Goal: Task Accomplishment & Management: Complete application form

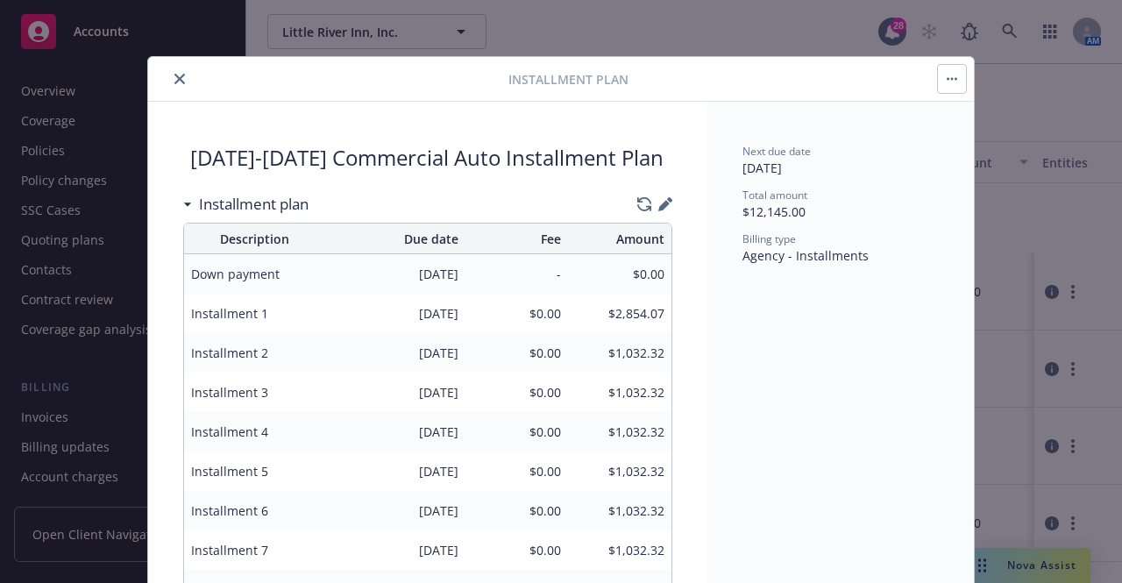
scroll to position [146, 0]
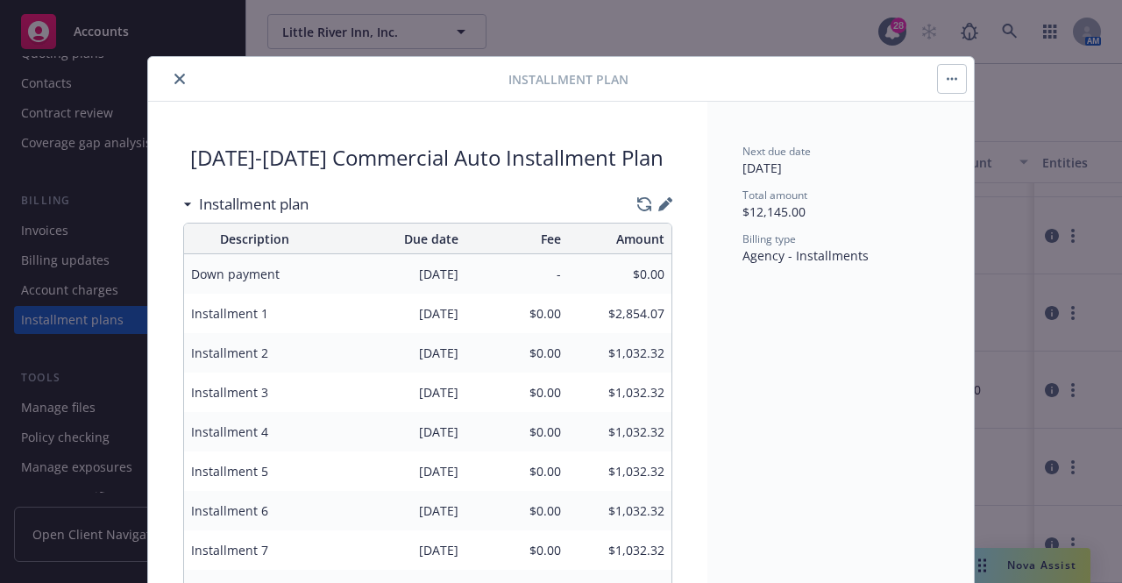
click at [174, 76] on icon "close" at bounding box center [179, 79] width 11 height 11
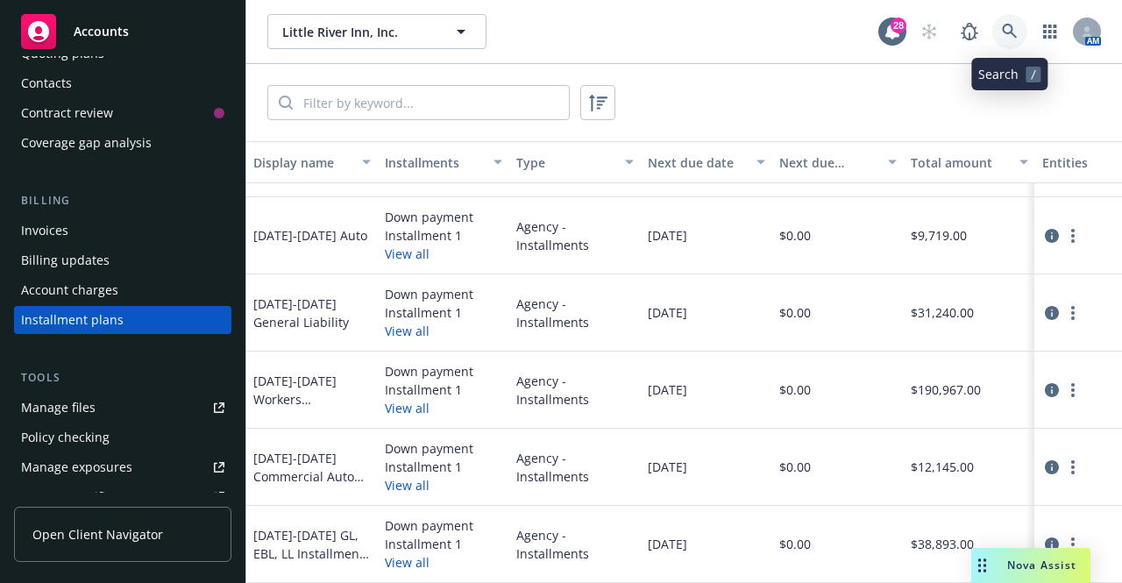
click at [1012, 25] on icon at bounding box center [1010, 32] width 16 height 16
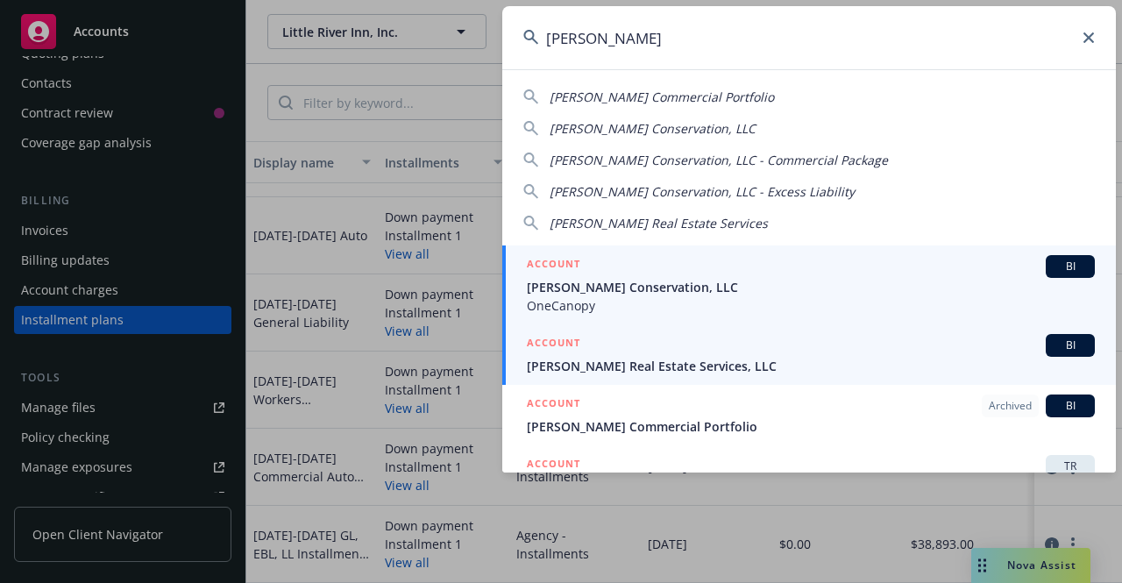
type input "brinkman"
click at [646, 359] on span "[PERSON_NAME] Real Estate Services, LLC" at bounding box center [811, 366] width 568 height 18
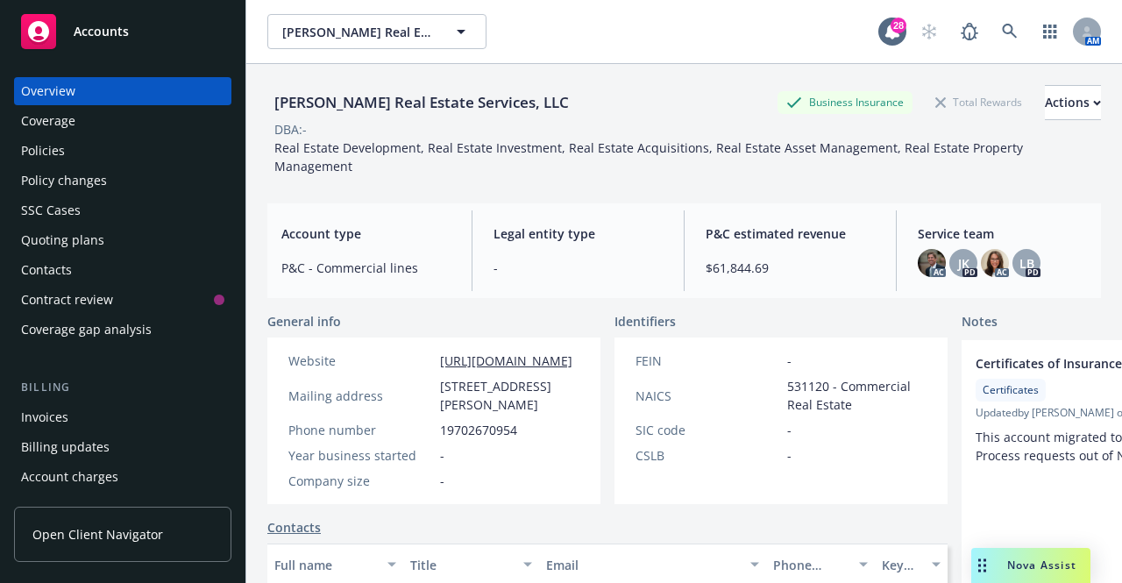
click at [73, 142] on div "Policies" at bounding box center [122, 151] width 203 height 28
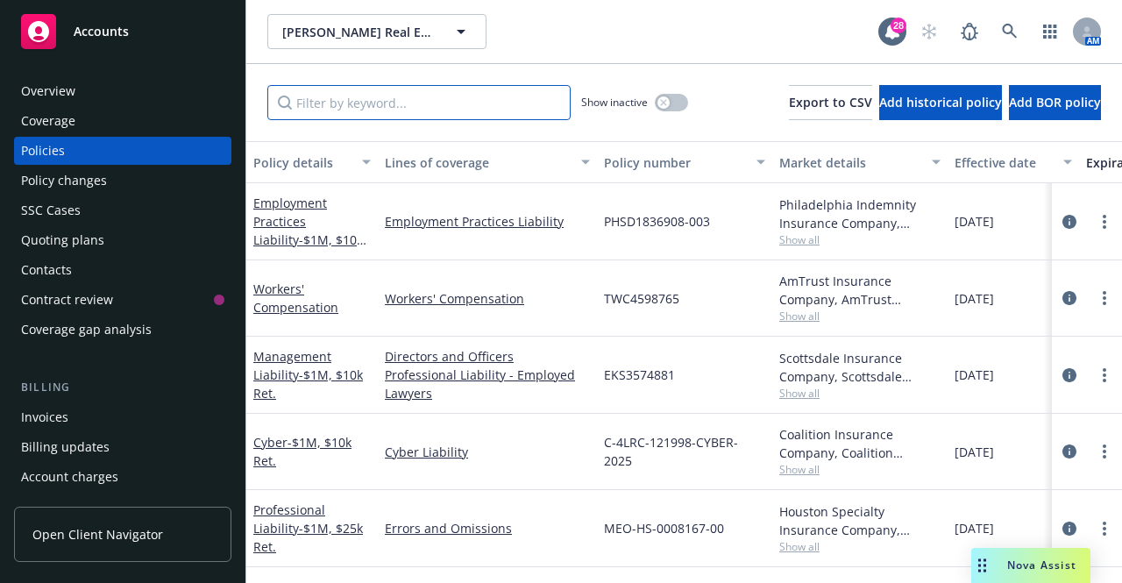
click at [420, 100] on input "Filter by keyword..." at bounding box center [418, 102] width 303 height 35
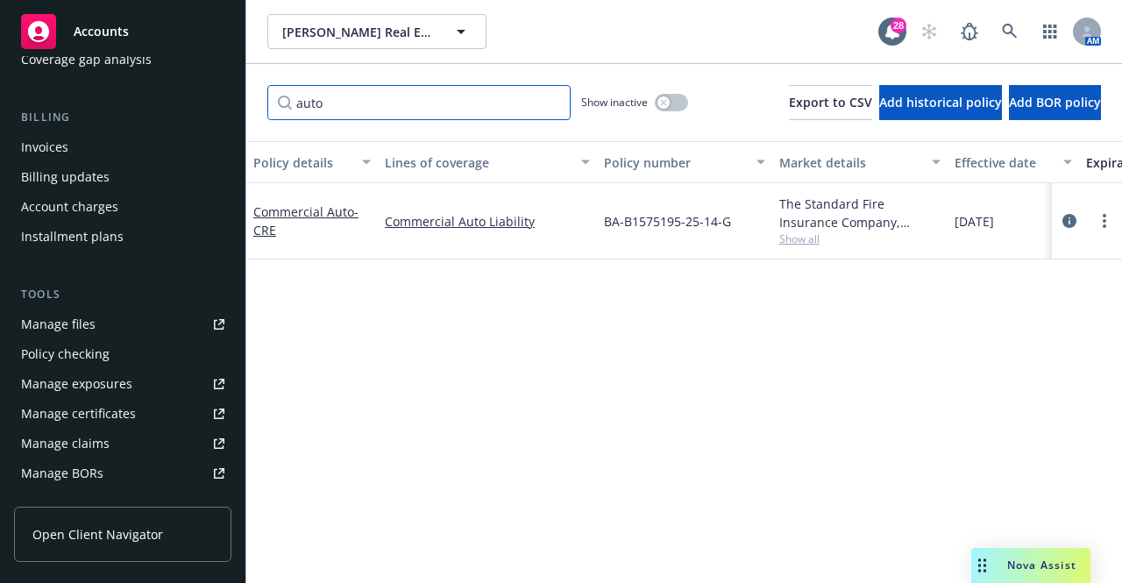
scroll to position [275, 0]
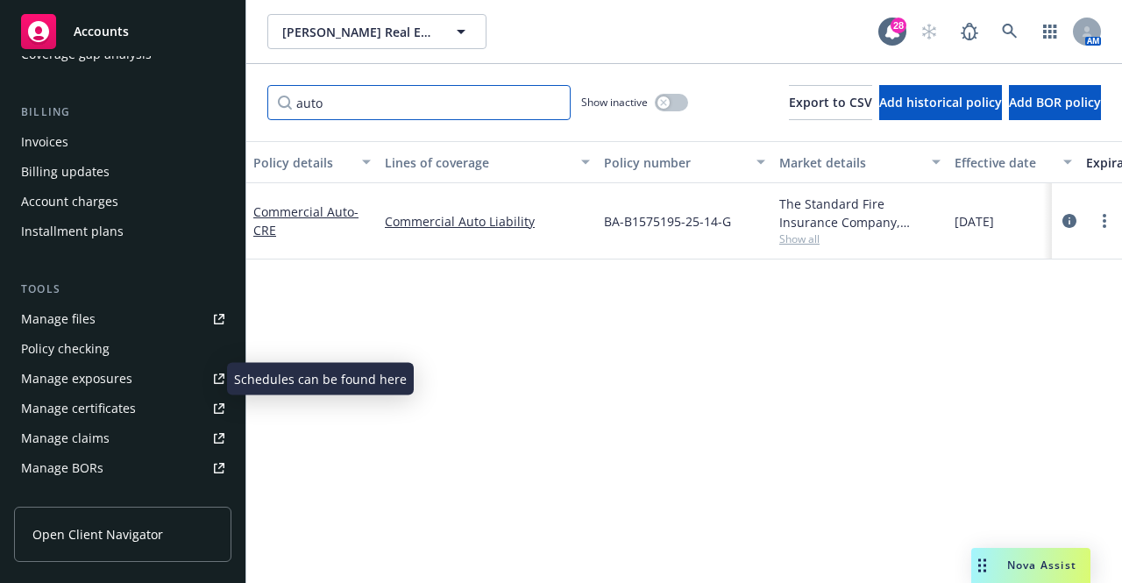
type input "auto"
click at [107, 389] on div "Manage exposures" at bounding box center [76, 379] width 111 height 28
click at [1072, 223] on icon "circleInformation" at bounding box center [1070, 221] width 14 height 14
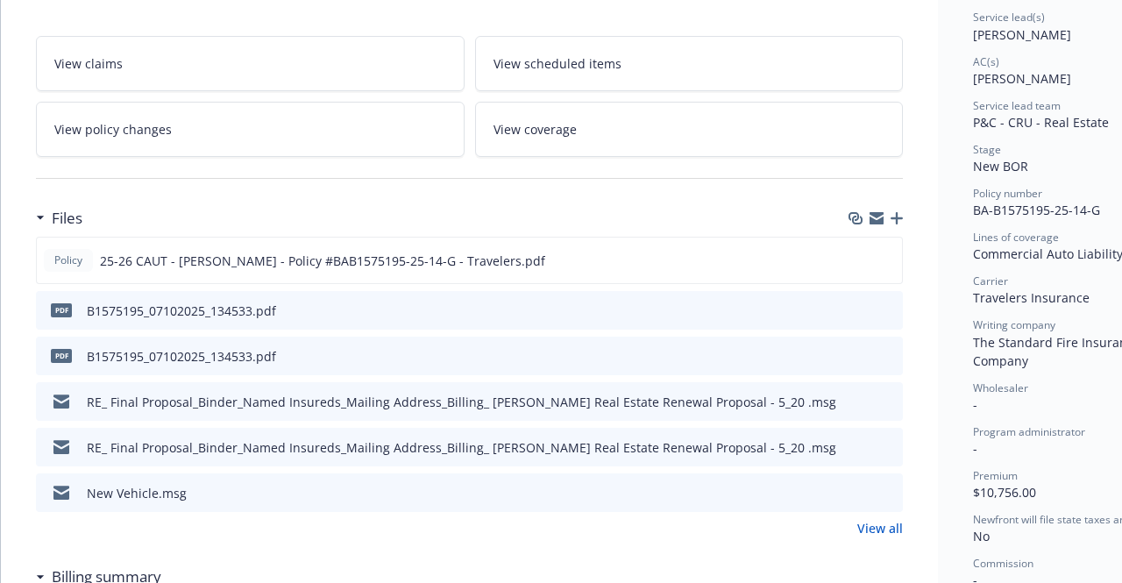
scroll to position [285, 0]
click at [885, 257] on icon "preview file" at bounding box center [886, 259] width 16 height 12
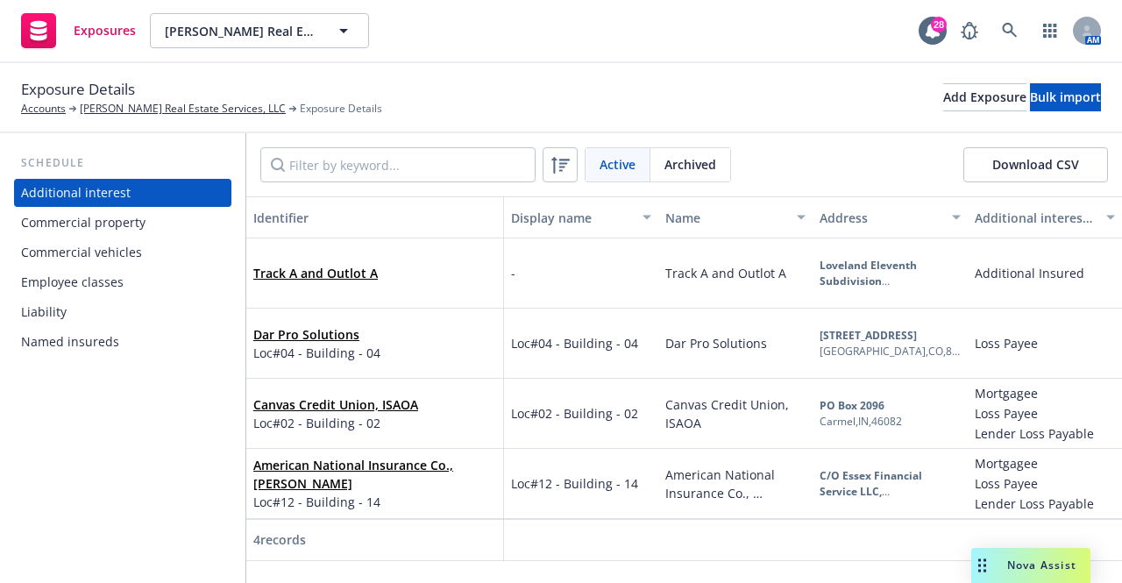
click at [103, 249] on div "Commercial vehicles" at bounding box center [81, 253] width 121 height 28
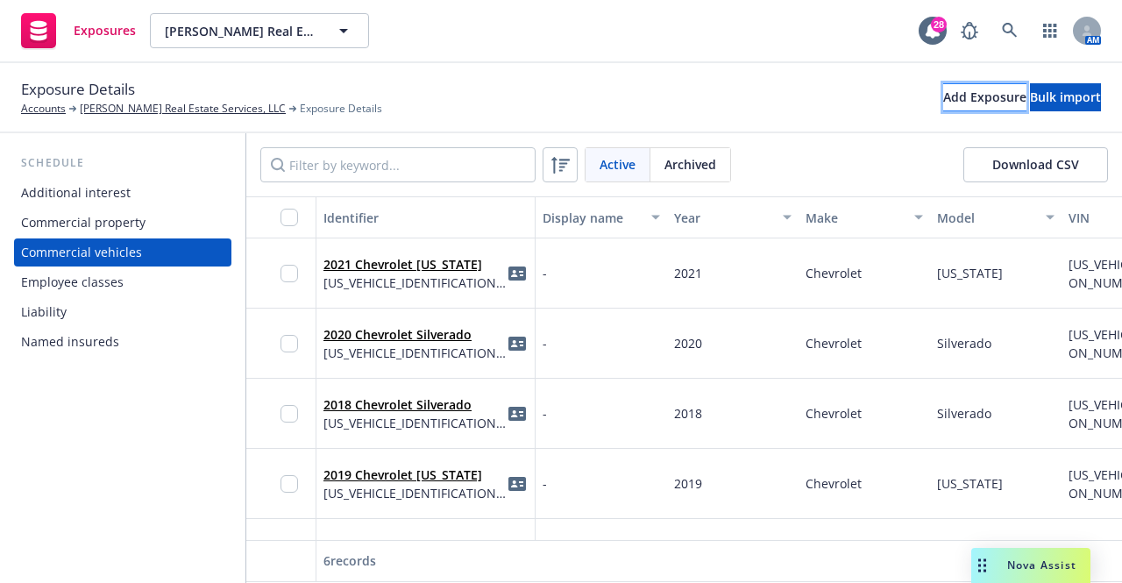
click at [944, 101] on div "Add Exposure" at bounding box center [985, 97] width 83 height 26
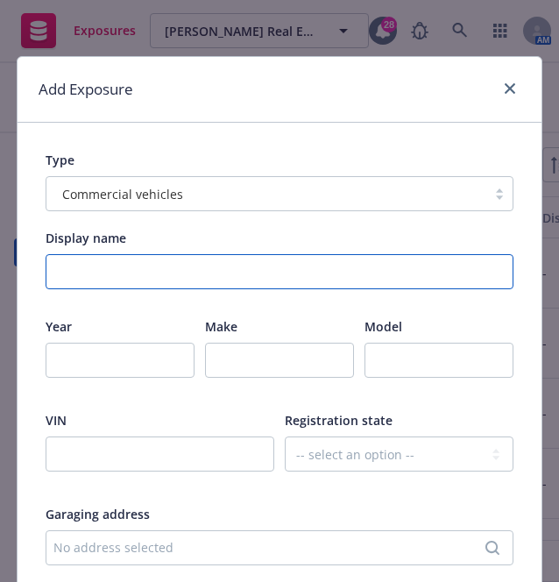
click at [123, 273] on input "Display name" at bounding box center [280, 271] width 468 height 35
type input "2020 Chevy Silverado (2713)"
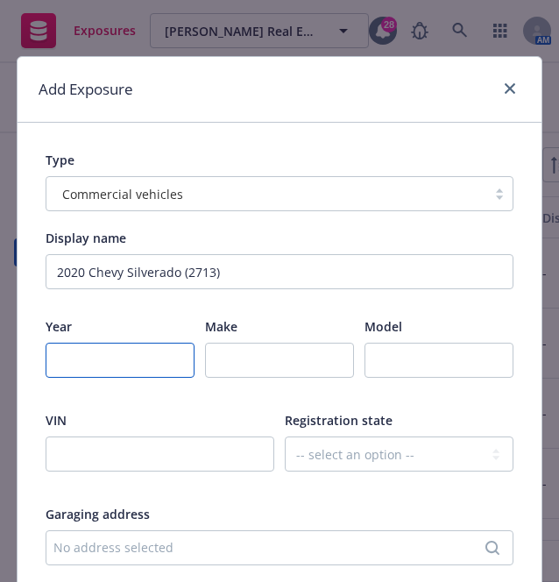
click at [75, 361] on input "number" at bounding box center [120, 360] width 149 height 35
type input "2020"
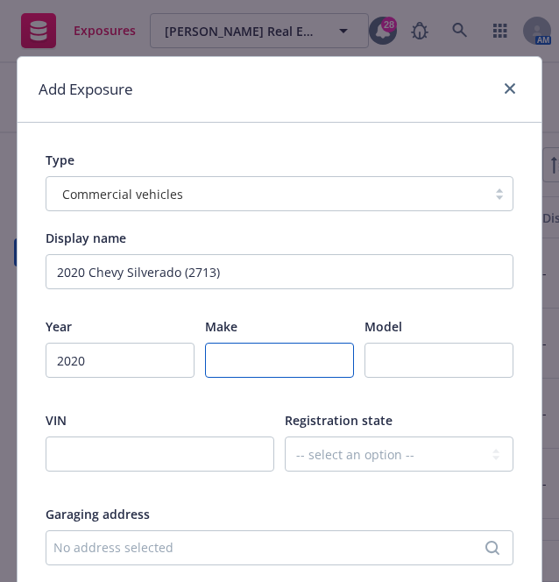
click at [249, 364] on input "text" at bounding box center [279, 360] width 149 height 35
drag, startPoint x: 265, startPoint y: 371, endPoint x: 189, endPoint y: 374, distance: 76.4
click at [189, 374] on div "Year [DATE] Make Chev Model" at bounding box center [280, 358] width 468 height 83
paste input "rolet"
type input "Chevrolet"
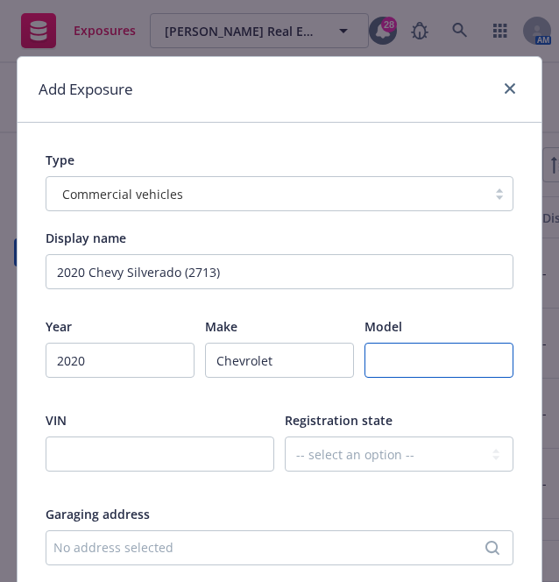
click at [402, 361] on input "text" at bounding box center [439, 360] width 149 height 35
type input "Silverado"
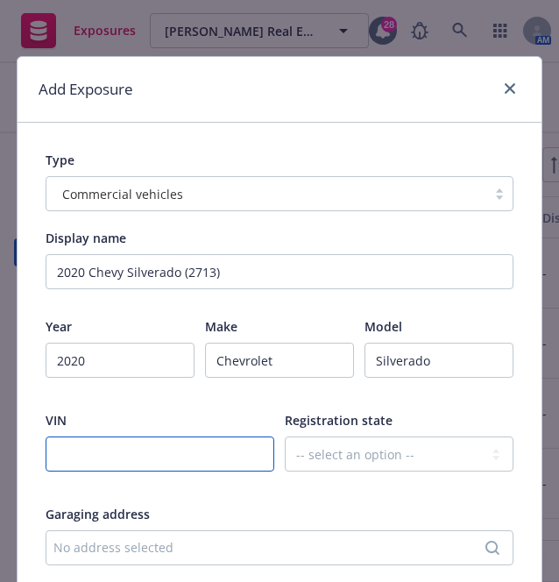
click at [152, 457] on input "text" at bounding box center [160, 454] width 229 height 35
paste input "[US_VEHICLE_IDENTIFICATION_NUMBER]"
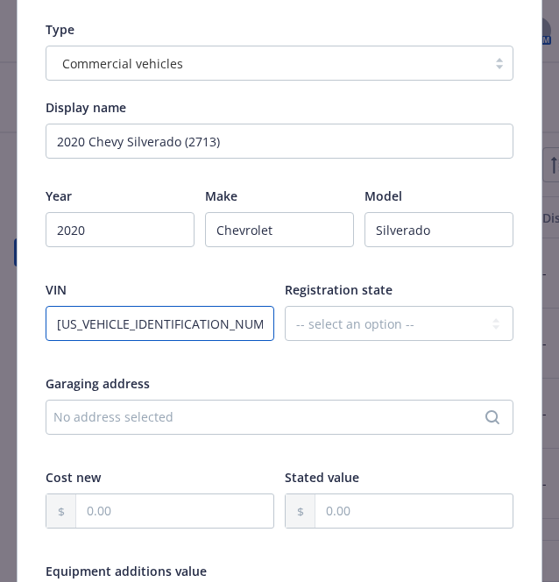
scroll to position [158, 0]
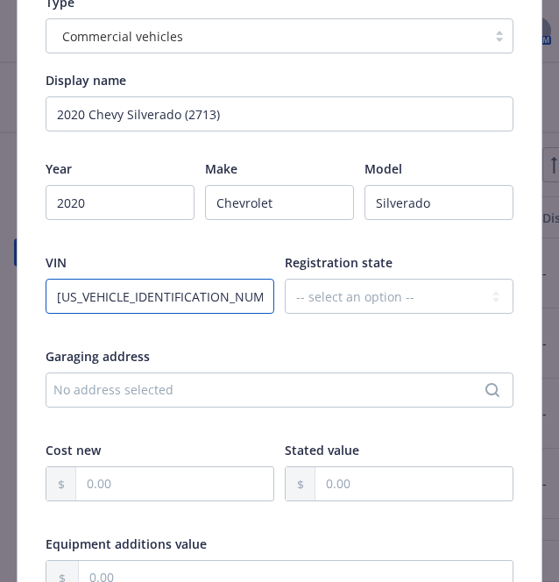
type input "[US_VEHICLE_IDENTIFICATION_NUMBER]"
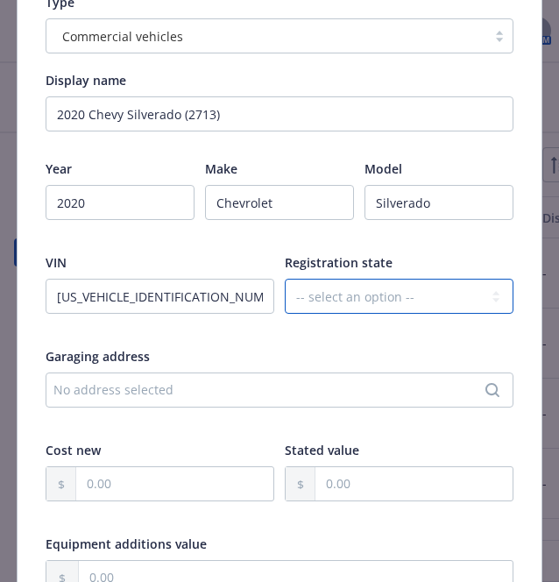
click at [335, 296] on select "-- select an option -- [US_STATE] [US_STATE] [US_STATE] [US_STATE] [US_STATE] […" at bounding box center [399, 296] width 229 height 35
select select "CO"
click at [285, 279] on select "-- select an option -- [US_STATE] [US_STATE] [US_STATE] [US_STATE] [US_STATE] […" at bounding box center [399, 296] width 229 height 35
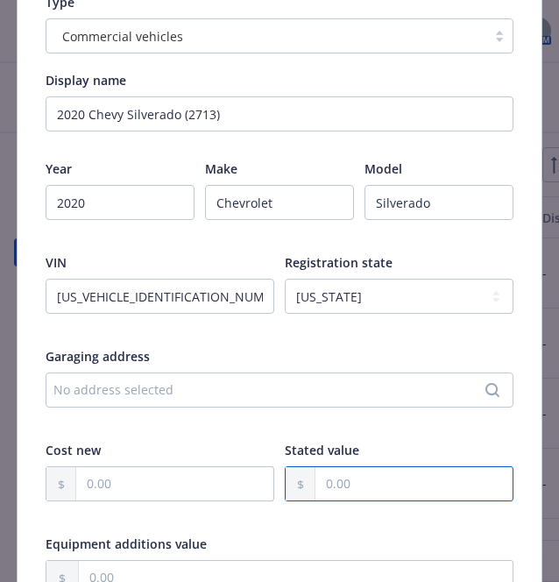
click at [342, 486] on input "text" at bounding box center [414, 483] width 197 height 33
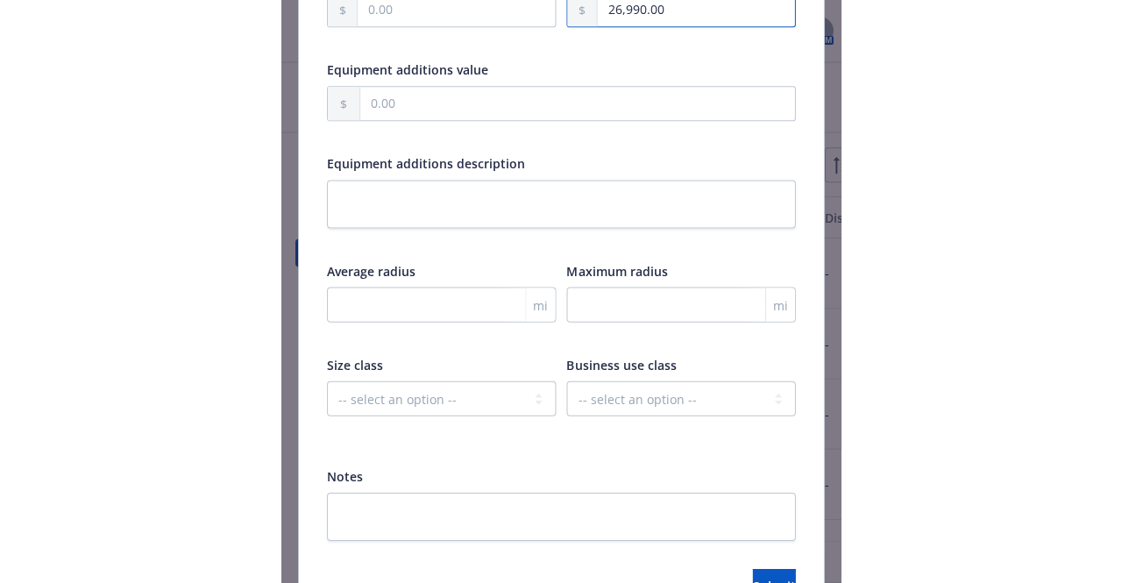
scroll to position [738, 0]
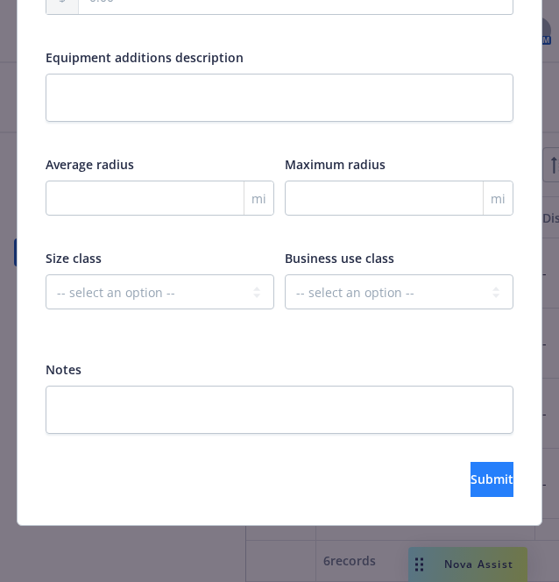
type input "26,990.00"
click at [471, 483] on span "Submit" at bounding box center [492, 479] width 43 height 17
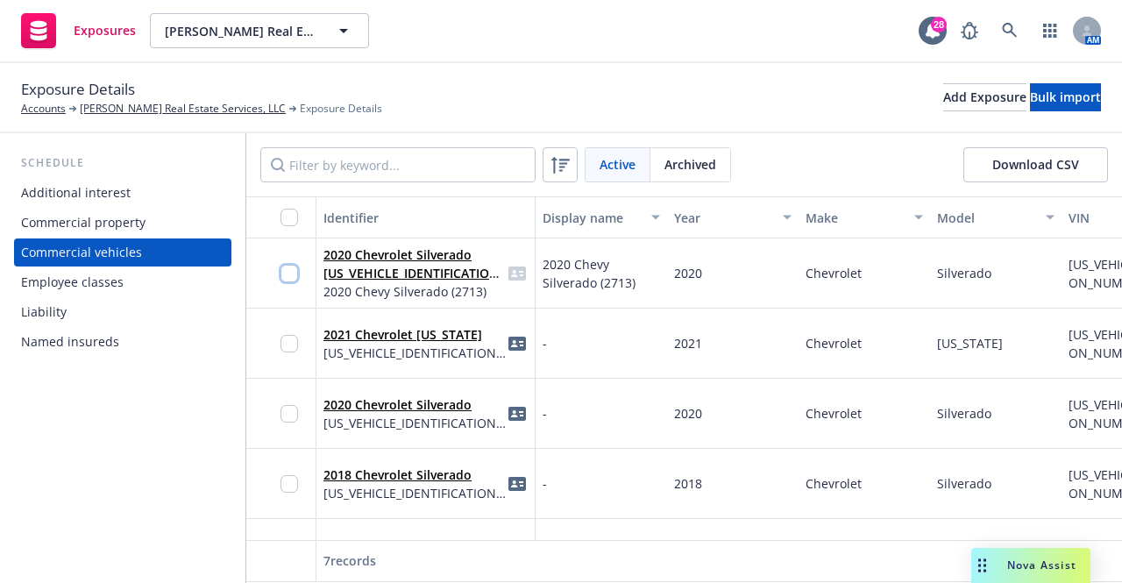
click at [291, 271] on input "checkbox" at bounding box center [290, 274] width 18 height 18
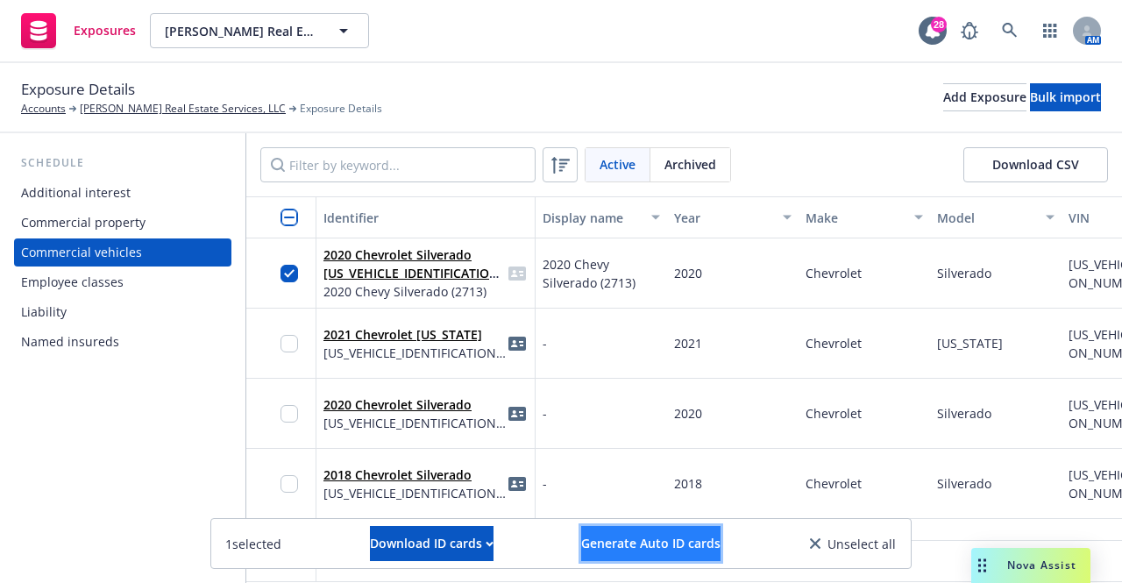
click at [652, 548] on span "Generate Auto ID cards" at bounding box center [650, 543] width 139 height 17
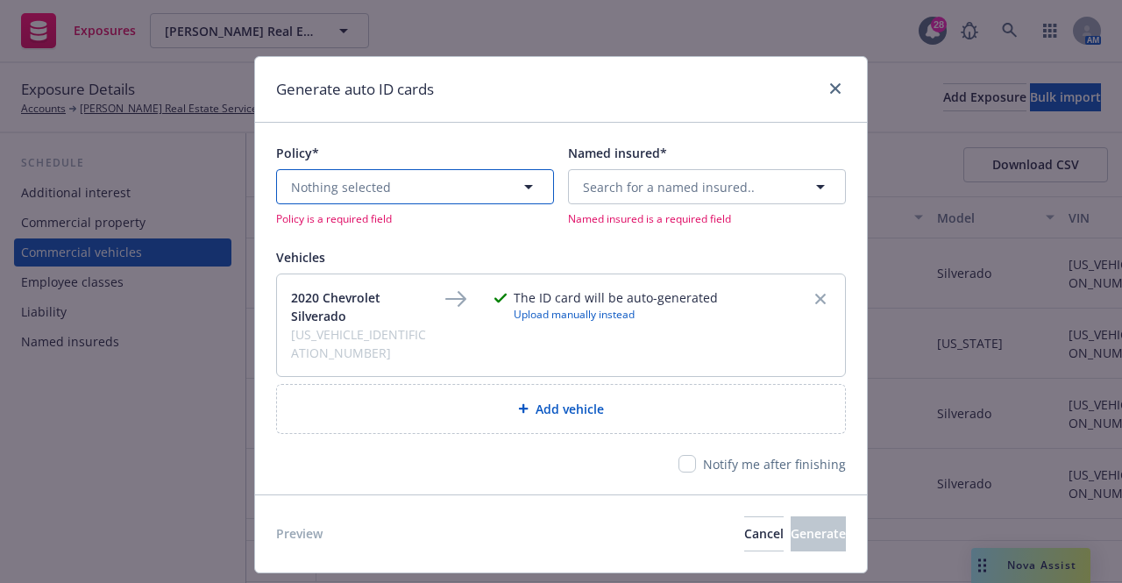
click at [413, 193] on button "Nothing selected" at bounding box center [415, 186] width 278 height 35
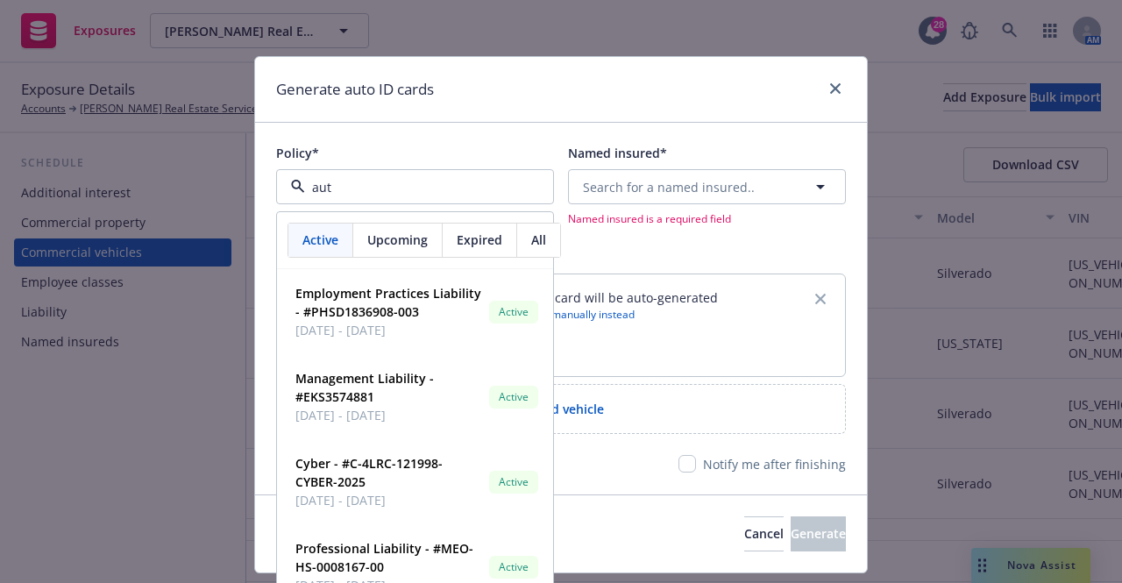
type input "auto"
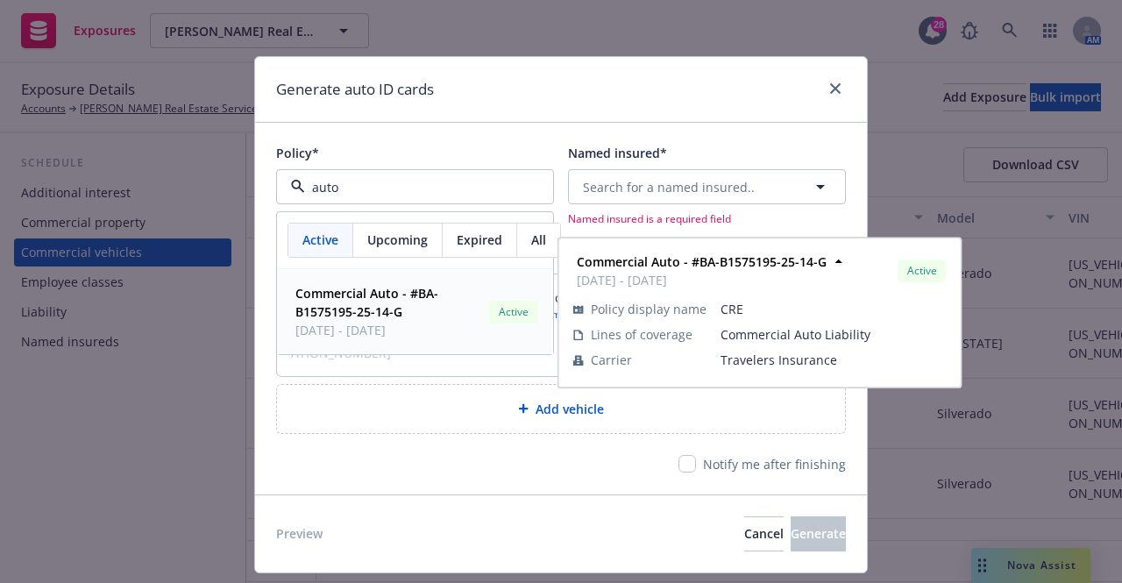
click at [400, 299] on strong "Commercial Auto - #BA-B1575195-25-14-G" at bounding box center [367, 302] width 143 height 35
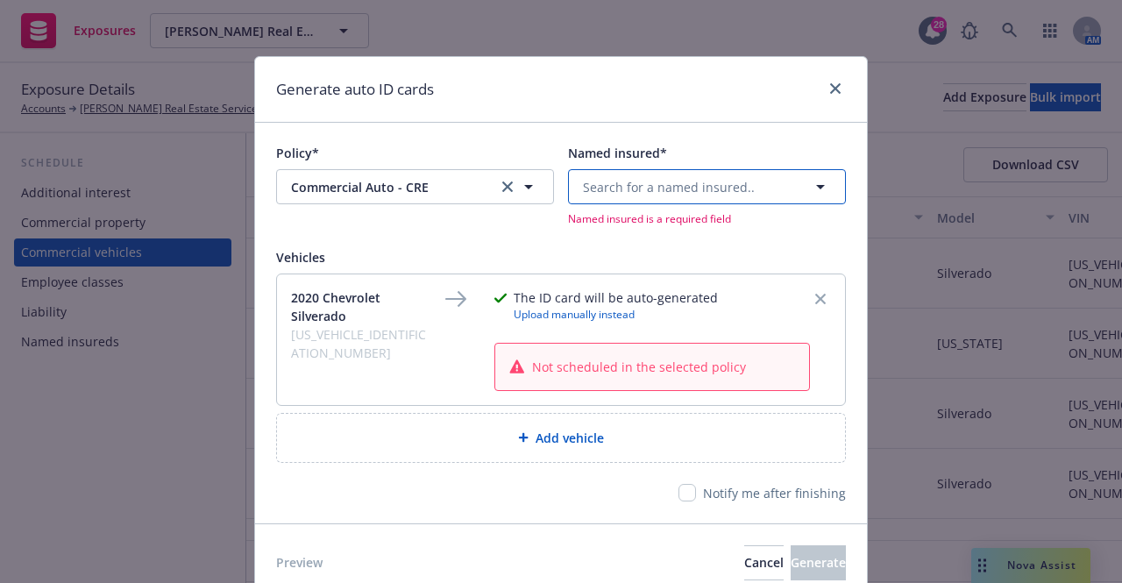
click at [770, 178] on button "Search for a named insured.." at bounding box center [707, 186] width 278 height 35
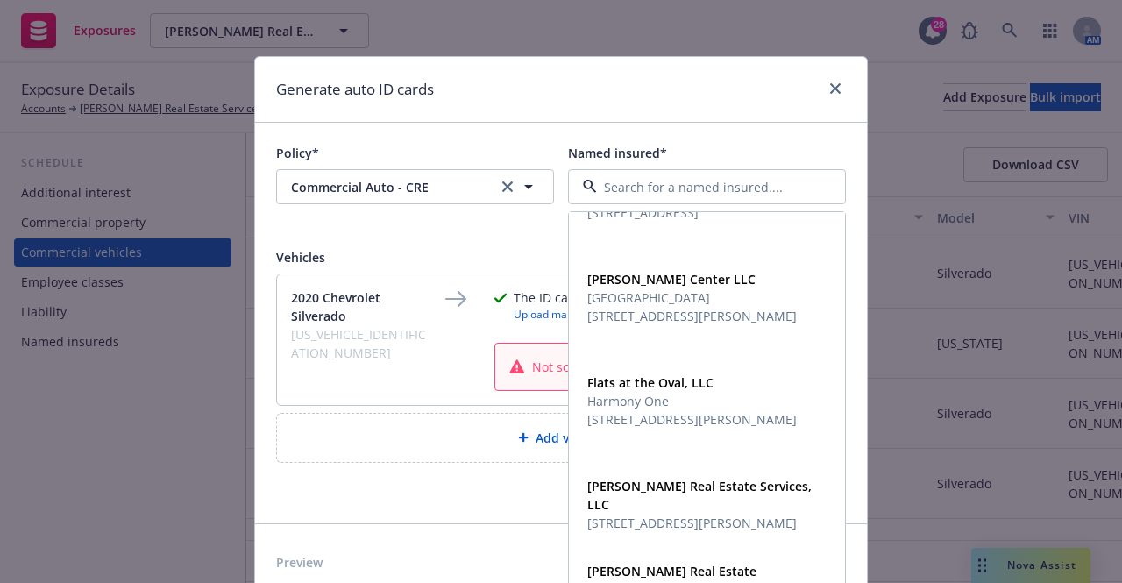
scroll to position [75, 0]
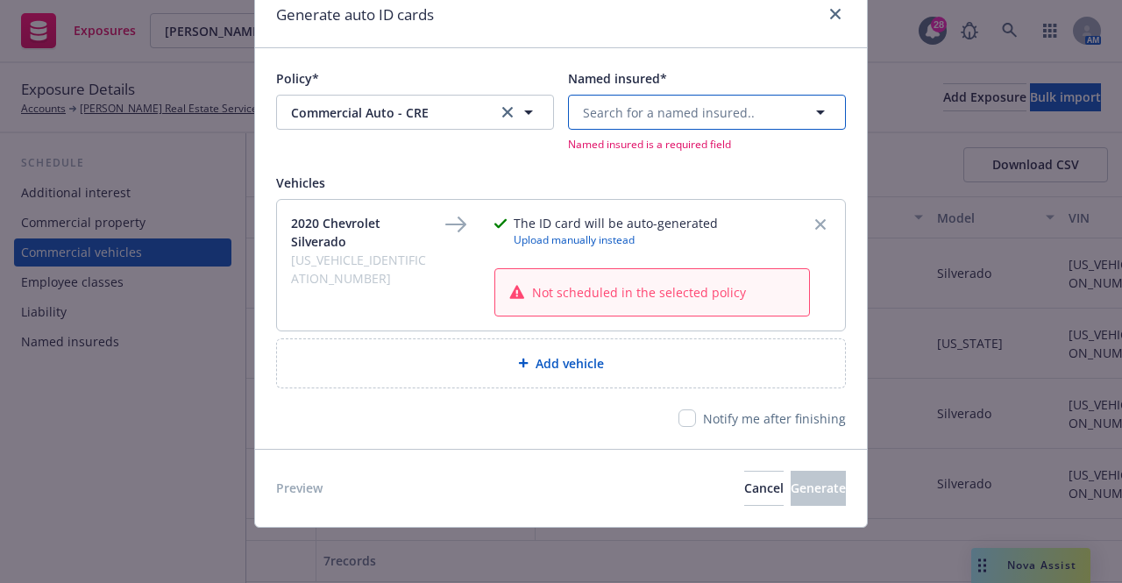
click at [694, 125] on button "Search for a named insured.." at bounding box center [707, 112] width 278 height 35
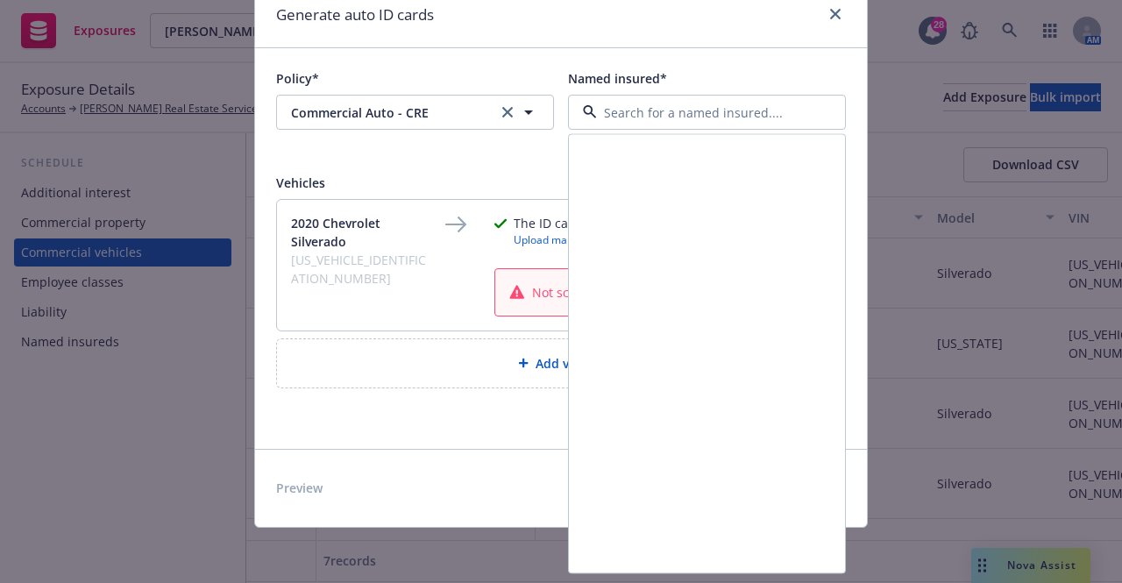
scroll to position [2731, 0]
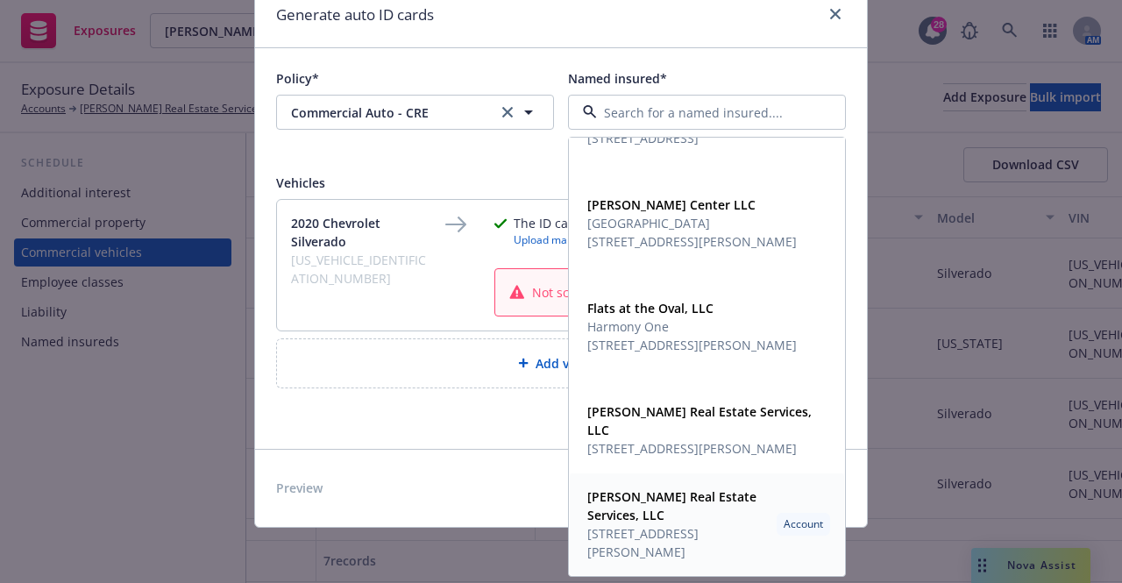
click at [642, 514] on strong "[PERSON_NAME] Real Estate Services, LLC" at bounding box center [671, 505] width 169 height 35
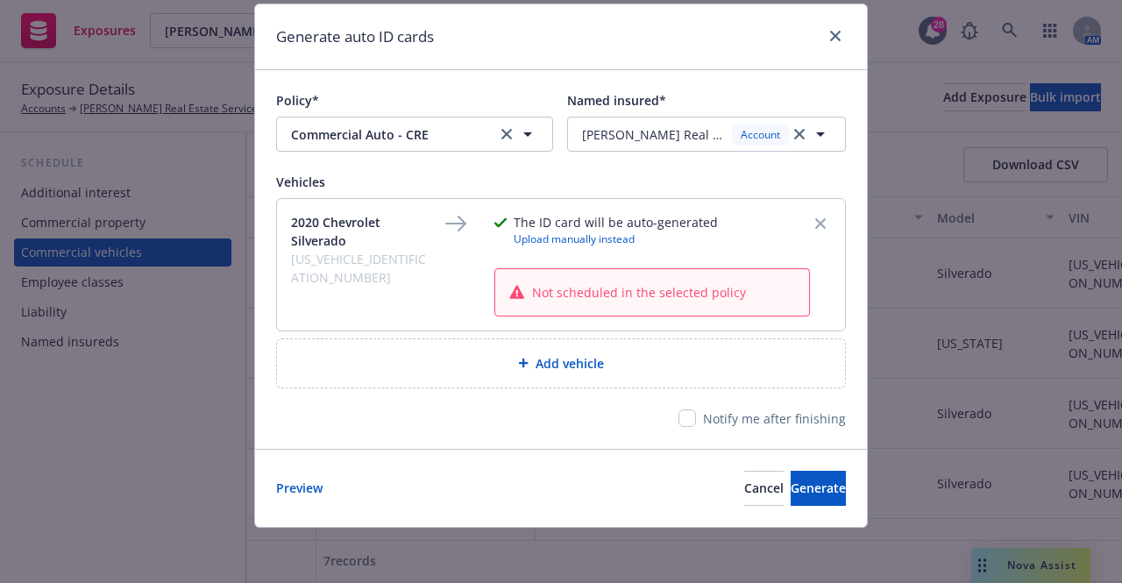
scroll to position [0, 0]
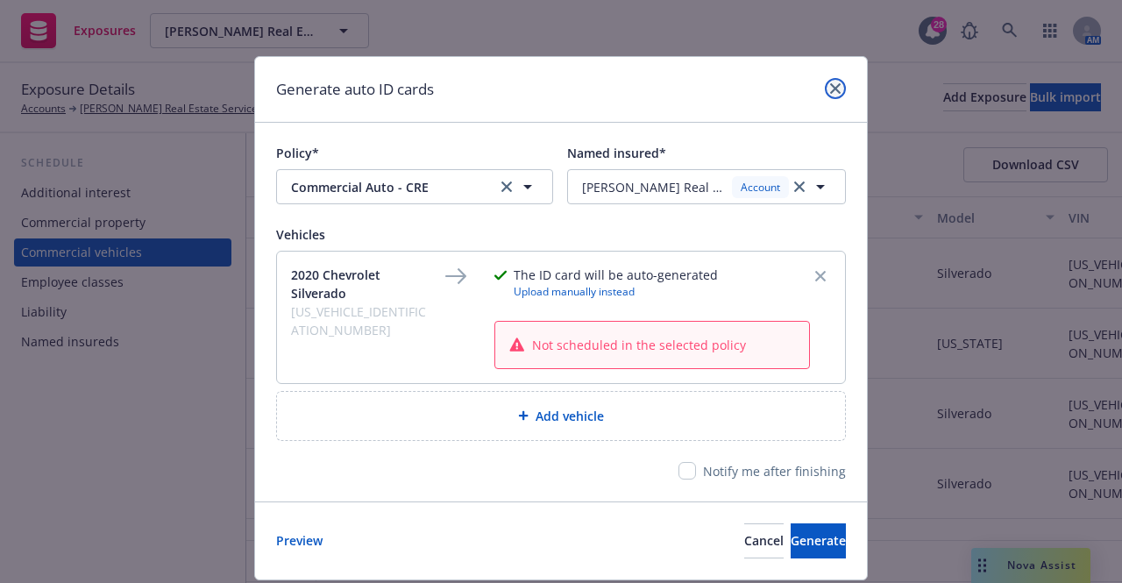
click at [830, 87] on icon "close" at bounding box center [835, 88] width 11 height 11
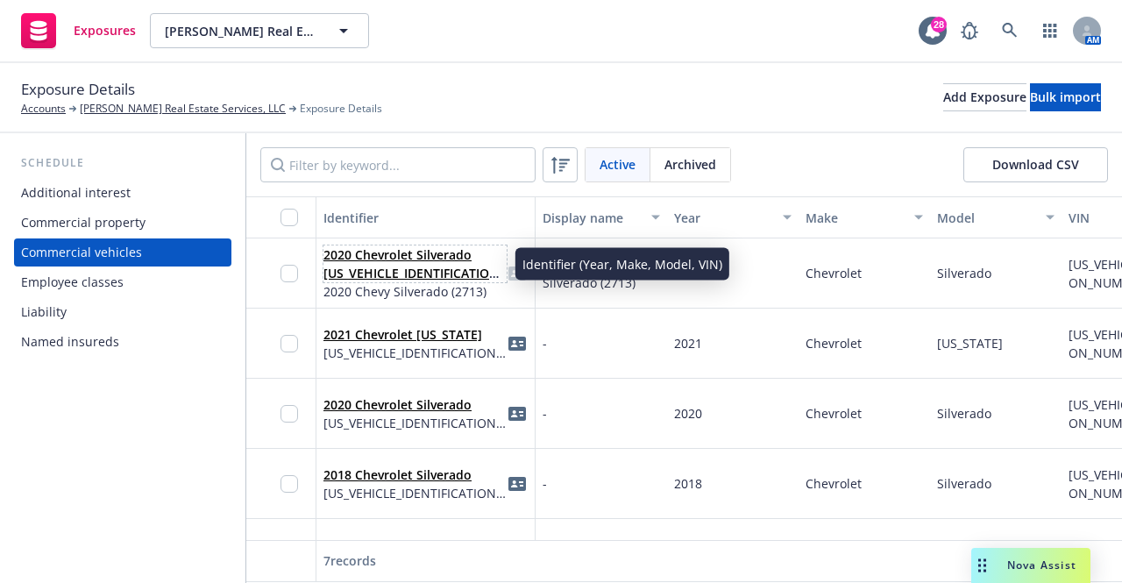
click at [407, 260] on link "2020 Chevrolet Silverado [US_VEHICLE_IDENTIFICATION_NUMBER]" at bounding box center [414, 272] width 181 height 53
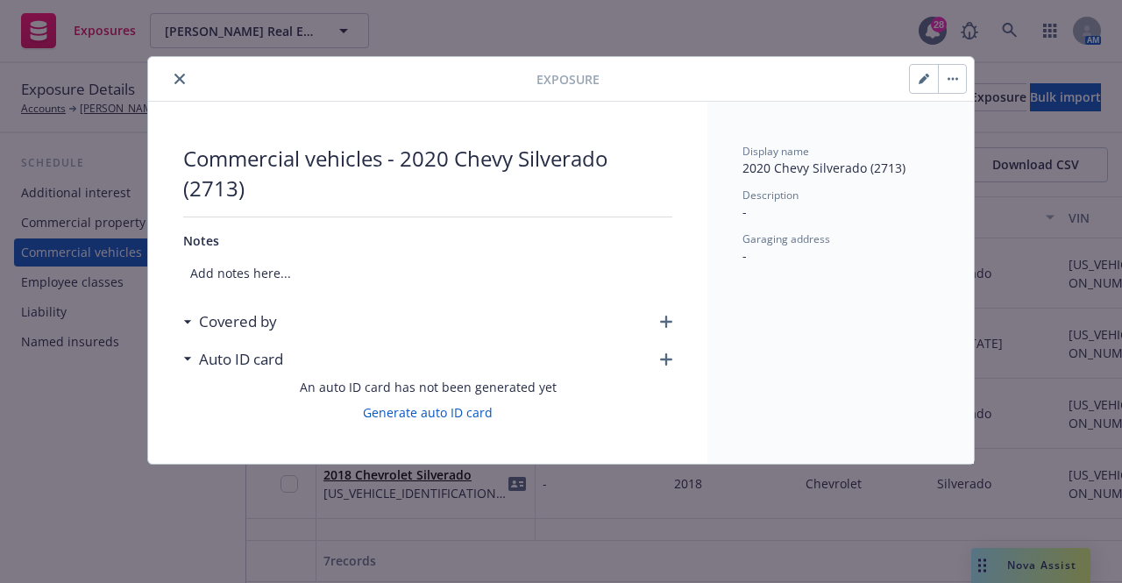
click at [670, 313] on div "Covered by" at bounding box center [427, 321] width 489 height 37
click at [666, 322] on icon "button" at bounding box center [666, 322] width 12 height 12
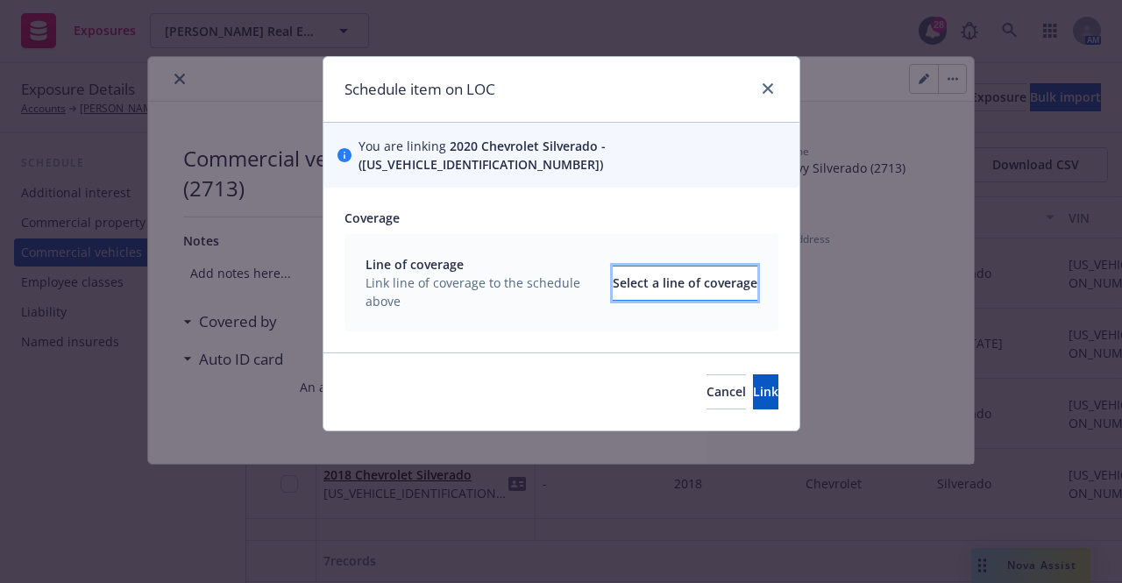
click at [617, 275] on div "Select a line of coverage" at bounding box center [685, 283] width 145 height 33
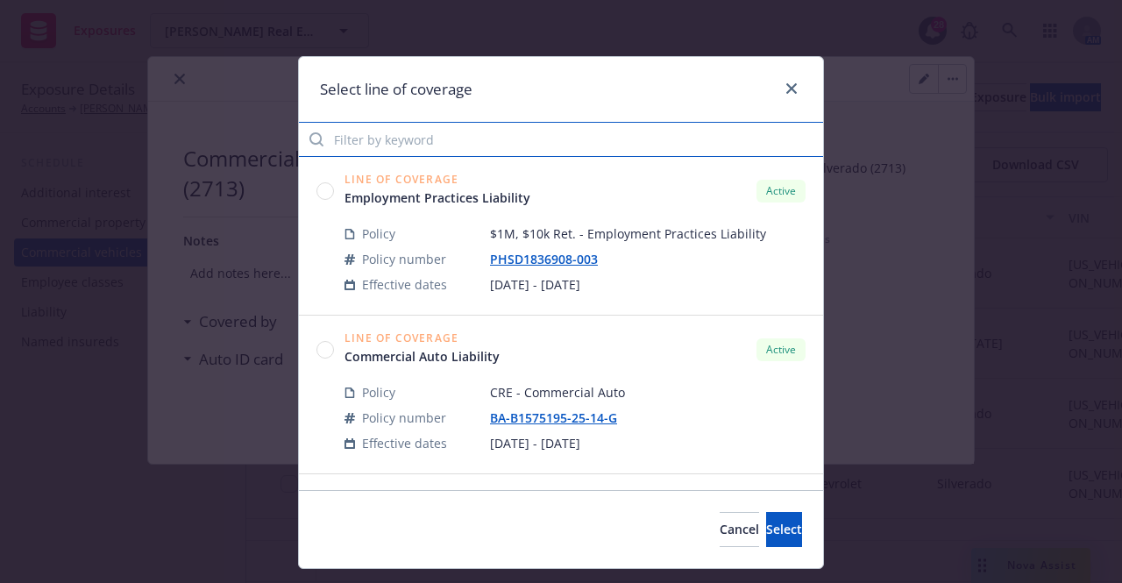
click at [494, 146] on input "Filter by keyword" at bounding box center [561, 139] width 524 height 35
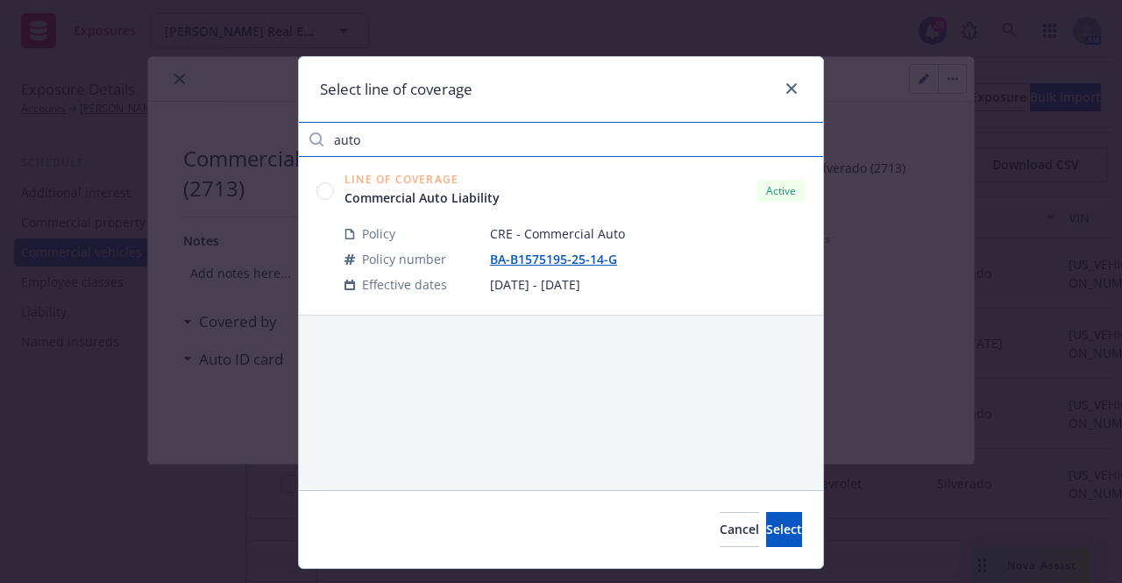
type input "auto"
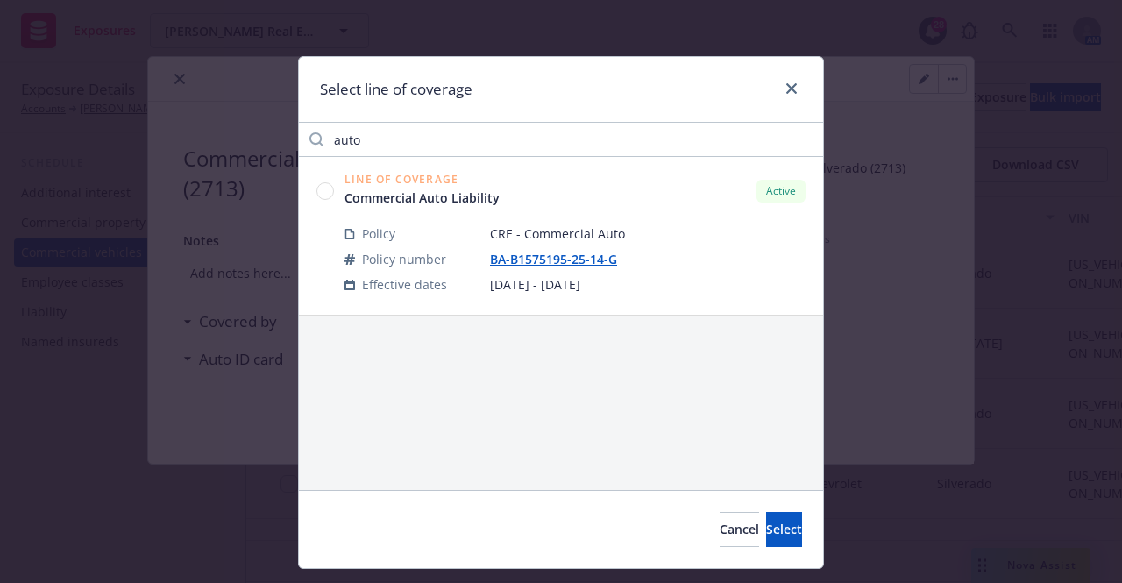
click at [320, 193] on circle at bounding box center [325, 190] width 17 height 17
click at [766, 526] on span "Select" at bounding box center [784, 529] width 36 height 17
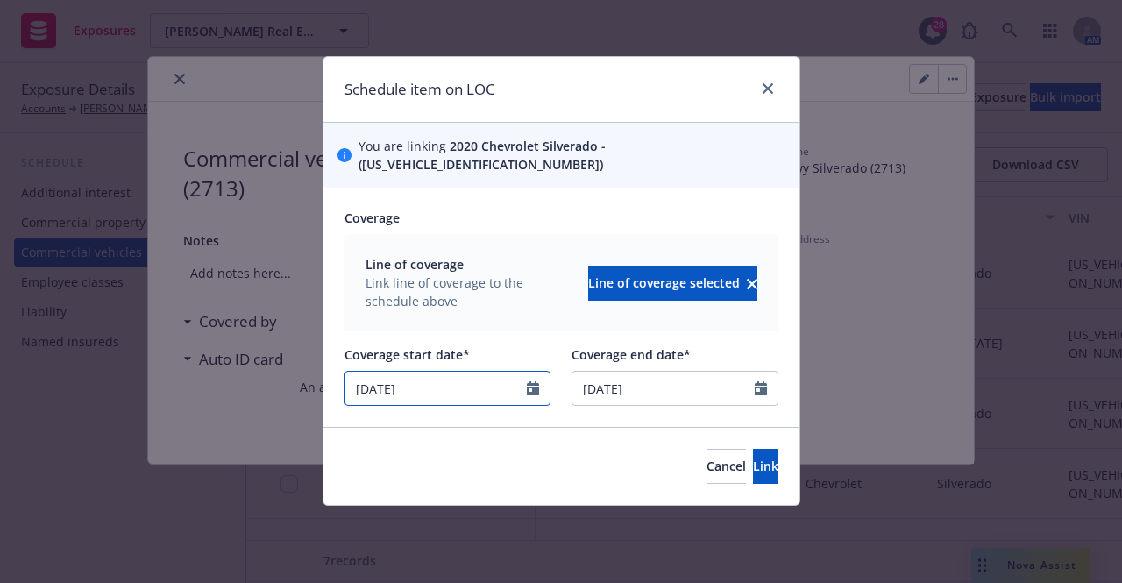
click at [405, 372] on input "[DATE]" at bounding box center [436, 388] width 182 height 33
select select "5"
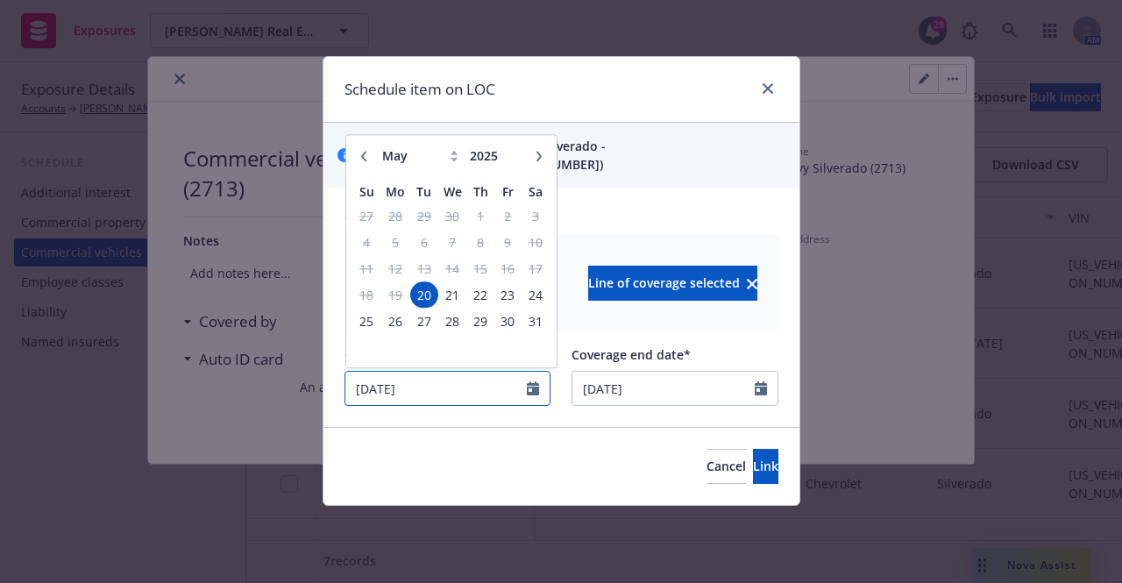
drag, startPoint x: 432, startPoint y: 371, endPoint x: 341, endPoint y: 374, distance: 91.2
click at [341, 374] on div "Coverage Line of coverage Link line of coverage to the schedule above Line of c…" at bounding box center [562, 307] width 476 height 239
type input "[DATE]"
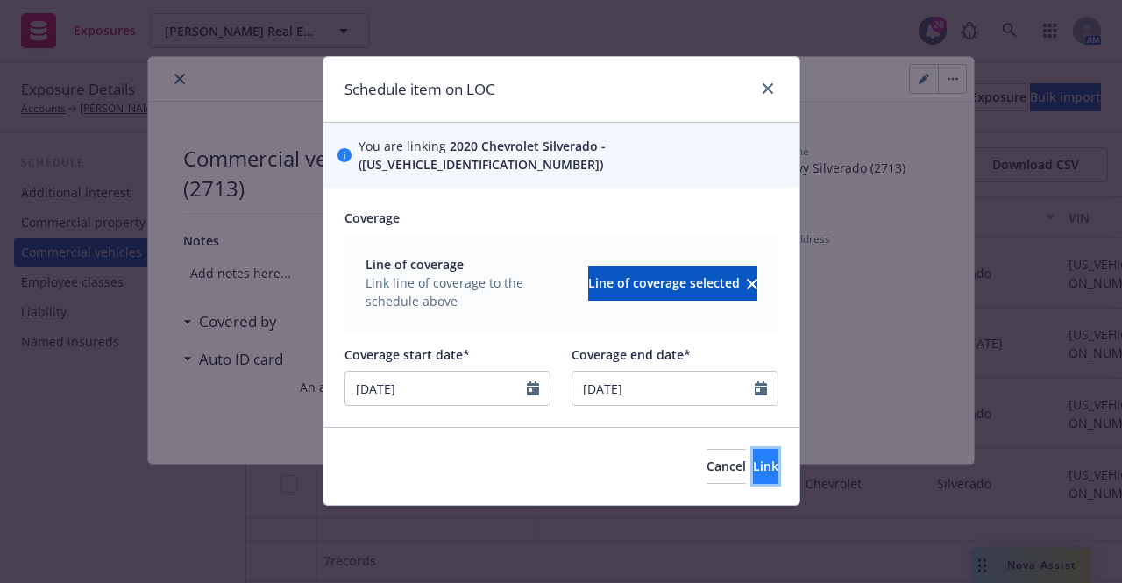
click at [753, 458] on span "Link" at bounding box center [765, 466] width 25 height 17
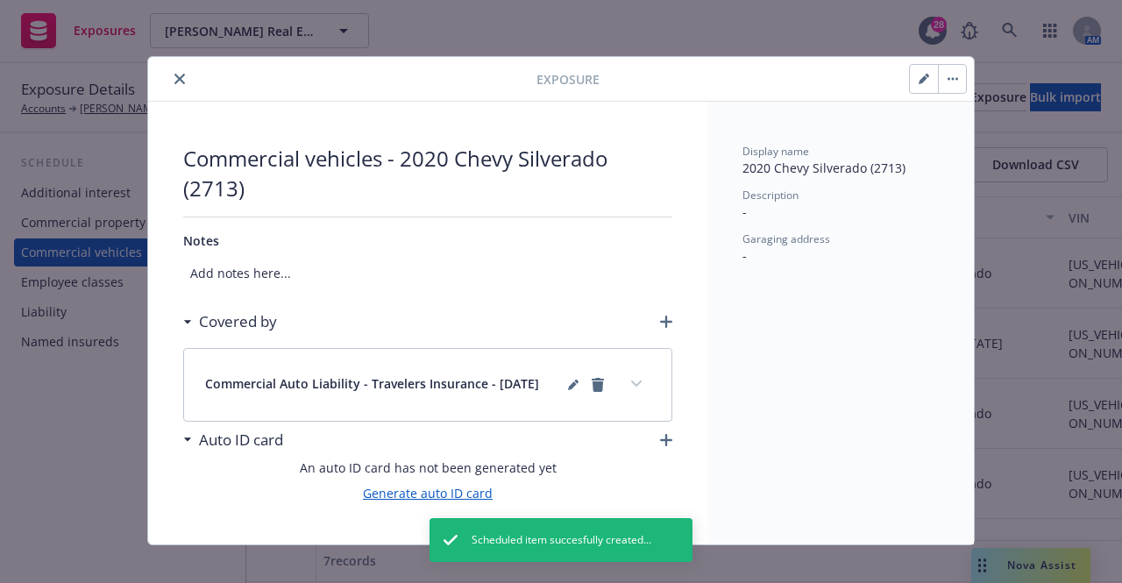
click at [446, 493] on link "Generate auto ID card" at bounding box center [428, 493] width 130 height 18
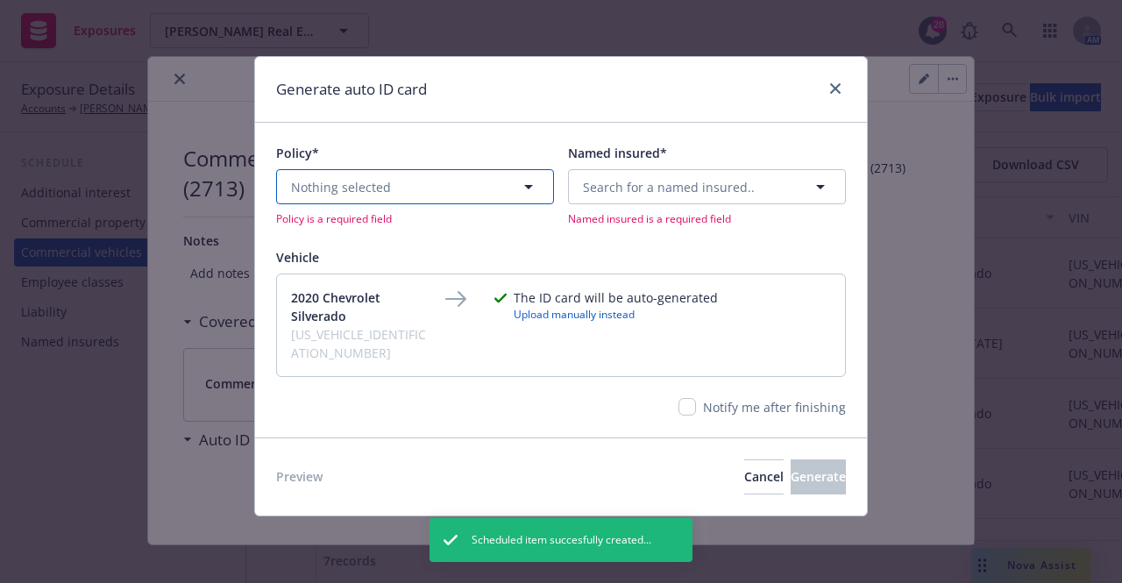
click at [412, 189] on button "Nothing selected" at bounding box center [415, 186] width 278 height 35
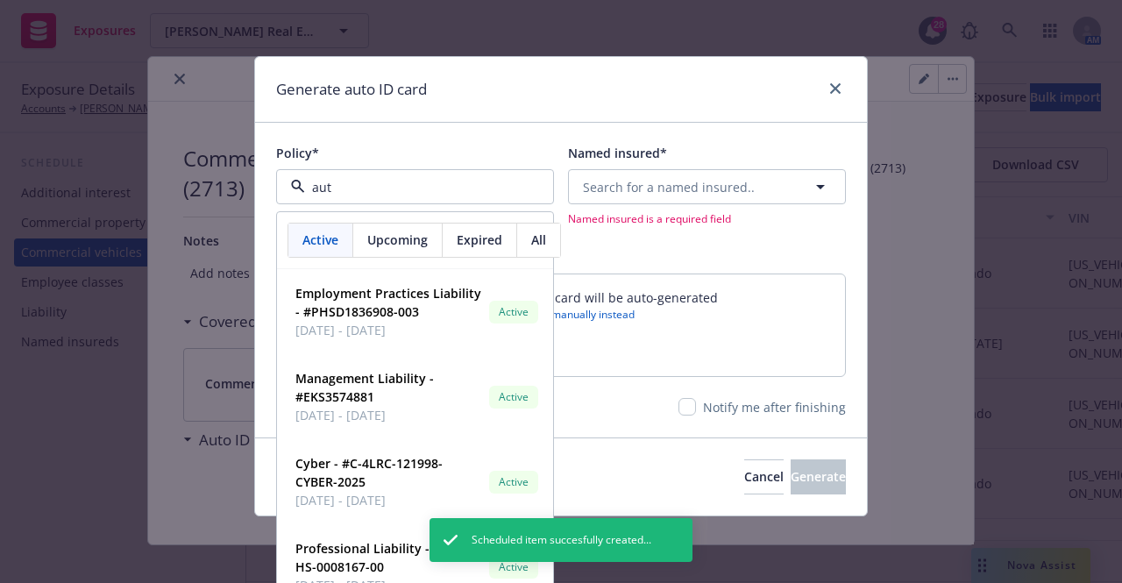
type input "auto"
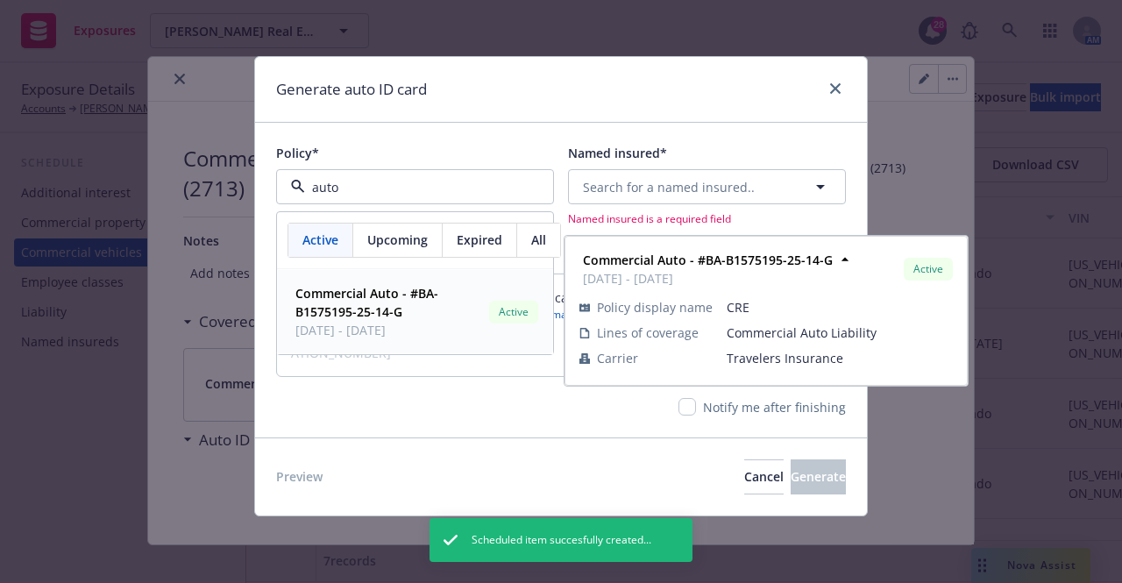
click at [426, 296] on strong "Commercial Auto - #BA-B1575195-25-14-G" at bounding box center [367, 302] width 143 height 35
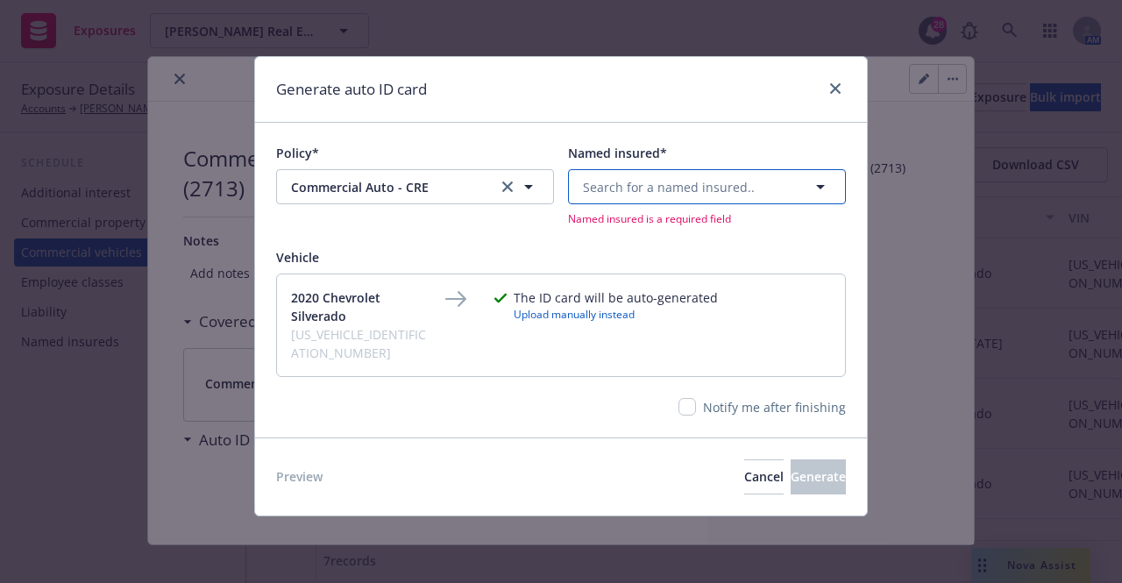
click at [732, 197] on button "Search for a named insured.." at bounding box center [707, 186] width 278 height 35
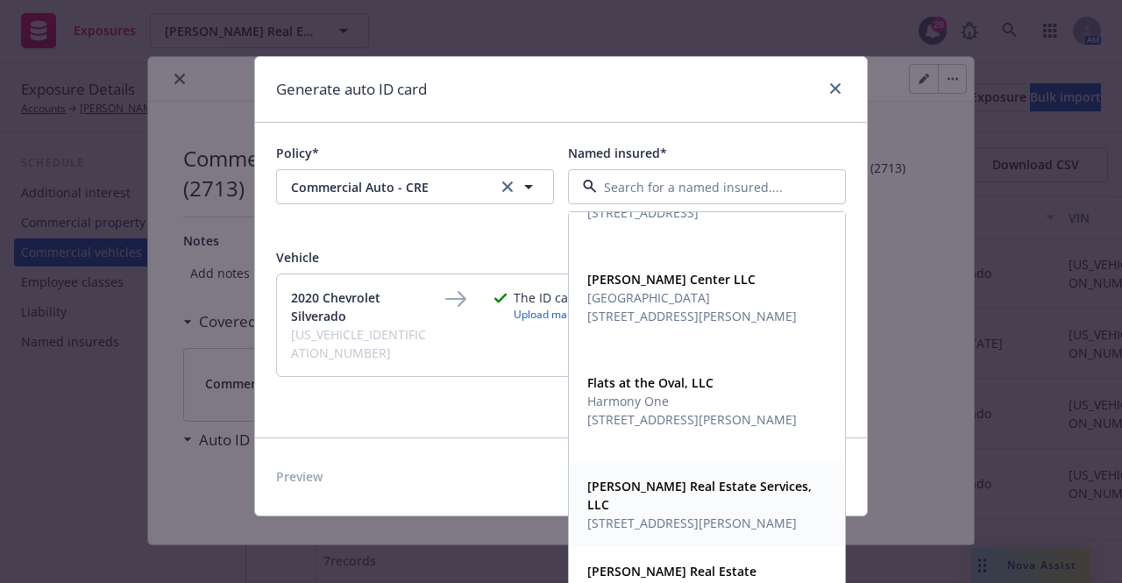
scroll to position [68, 0]
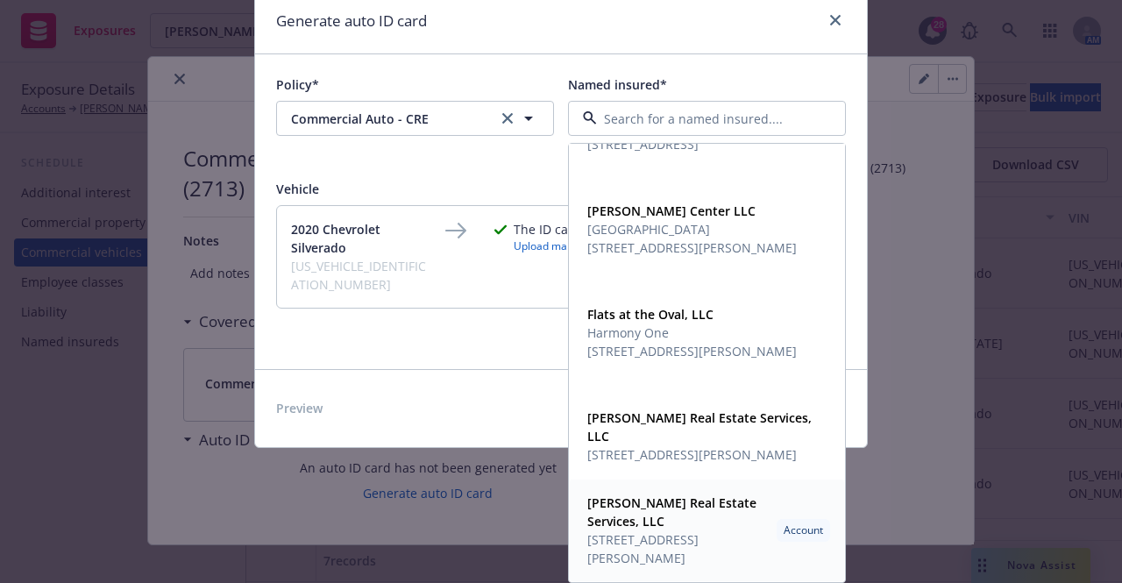
click at [664, 552] on span "[STREET_ADDRESS][PERSON_NAME]" at bounding box center [678, 549] width 182 height 37
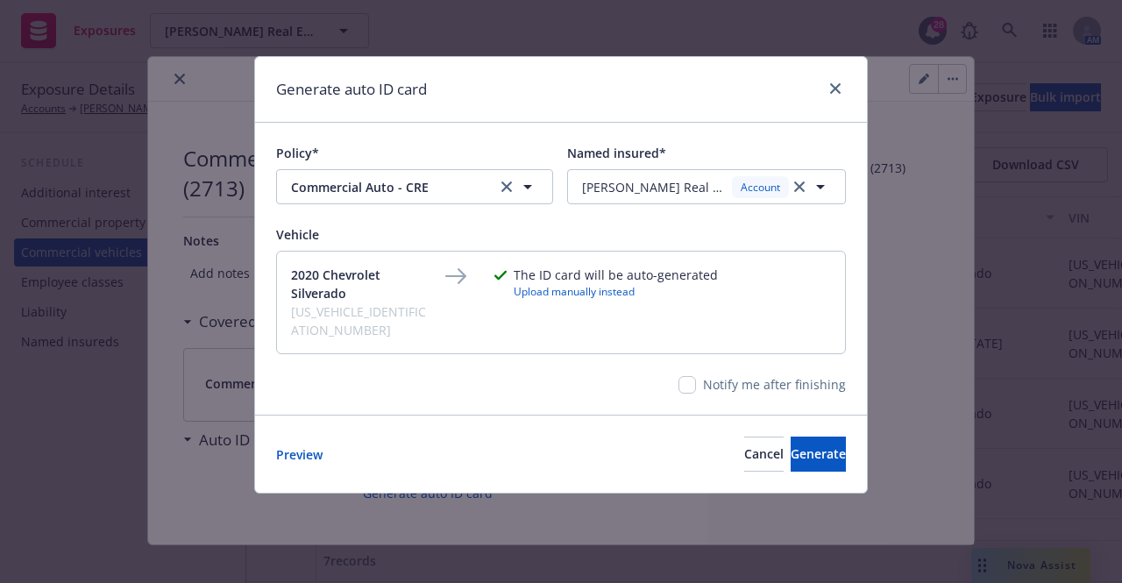
scroll to position [0, 0]
click at [791, 445] on span "Generate" at bounding box center [818, 453] width 55 height 17
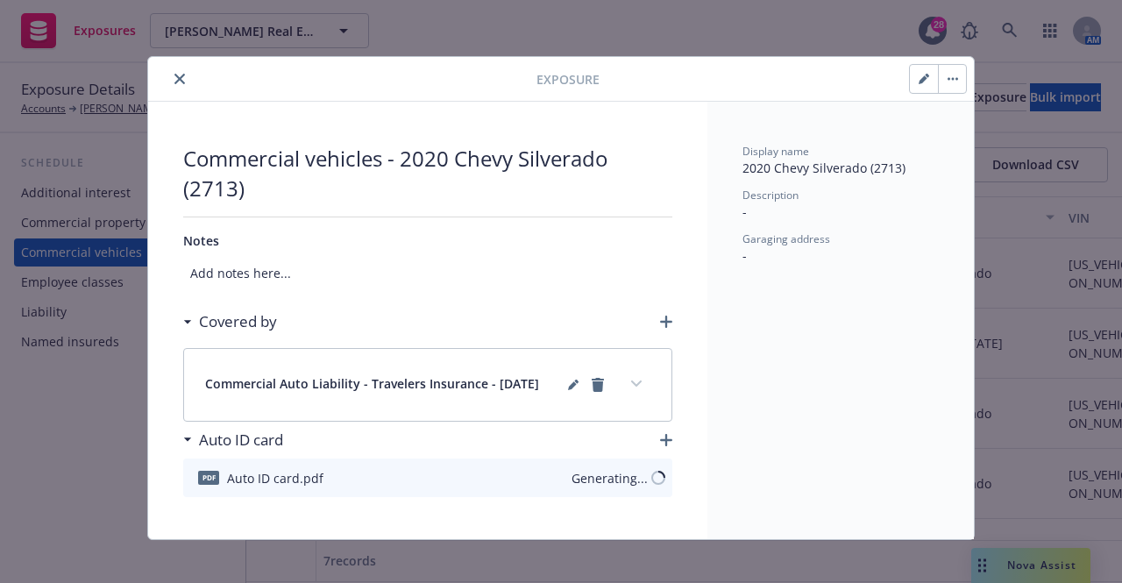
click at [174, 82] on icon "close" at bounding box center [179, 79] width 11 height 11
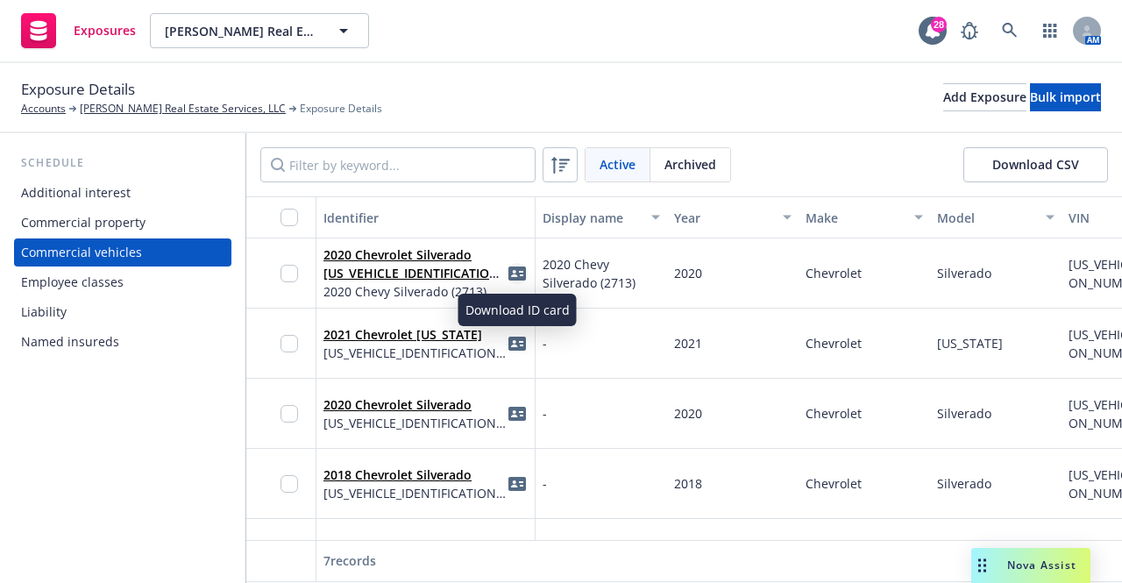
click at [521, 274] on icon "idCard" at bounding box center [518, 274] width 18 height 18
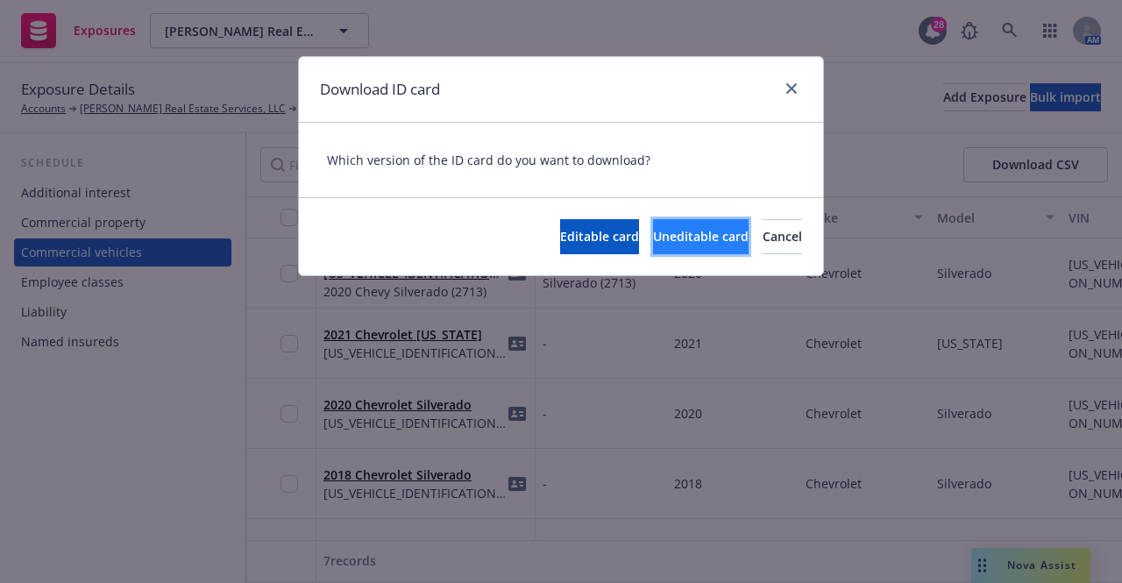
click at [653, 235] on span "Uneditable card" at bounding box center [701, 236] width 96 height 17
